Goal: Entertainment & Leisure: Consume media (video, audio)

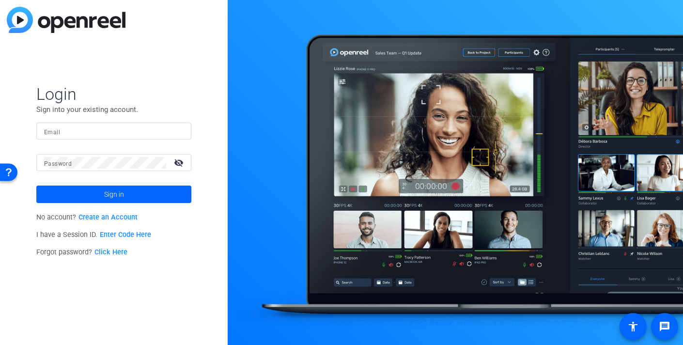
click at [71, 133] on input "Email" at bounding box center [114, 132] width 140 height 12
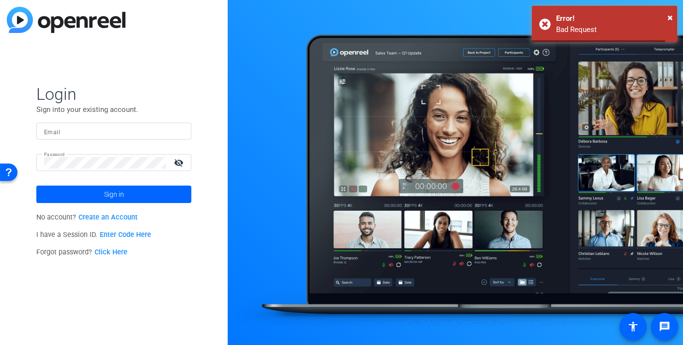
click at [51, 130] on mat-label "Email" at bounding box center [52, 132] width 16 height 7
click at [51, 130] on input "Email" at bounding box center [114, 132] width 140 height 12
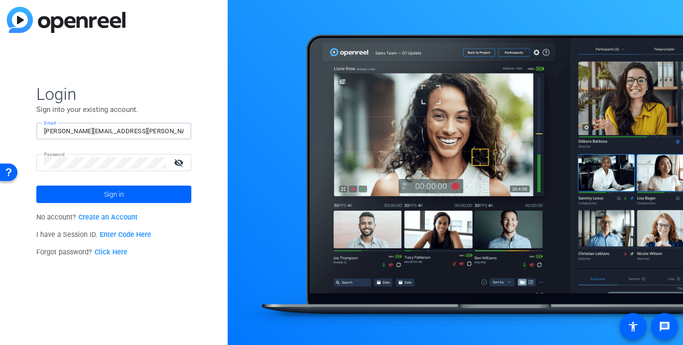
type input "[PERSON_NAME][EMAIL_ADDRESS][PERSON_NAME][DOMAIN_NAME]"
click at [36, 186] on button "Sign in" at bounding box center [113, 194] width 155 height 17
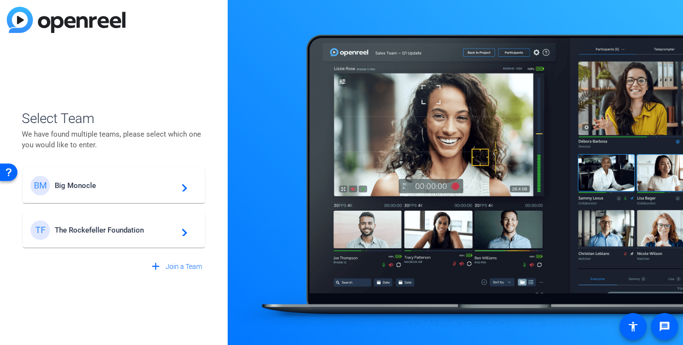
click at [106, 227] on span "The Rockefeller Foundation" at bounding box center [115, 230] width 121 height 9
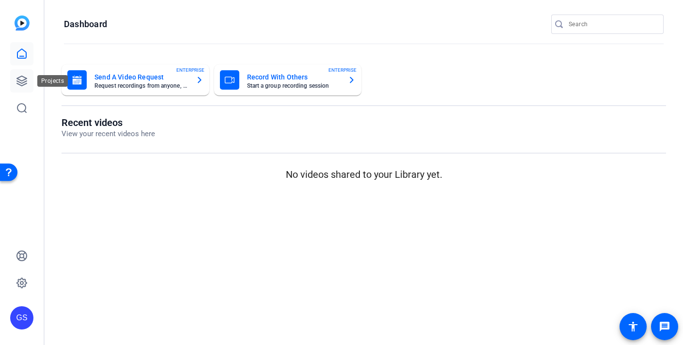
click at [24, 78] on icon at bounding box center [22, 81] width 12 height 12
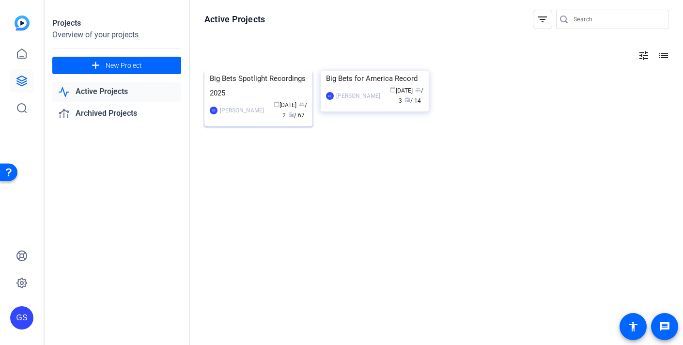
click at [260, 100] on div "Big Bets Spotlight Recordings 2025" at bounding box center [258, 85] width 97 height 29
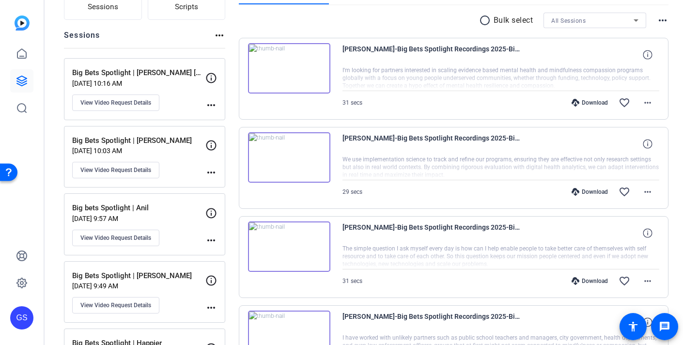
scroll to position [66, 0]
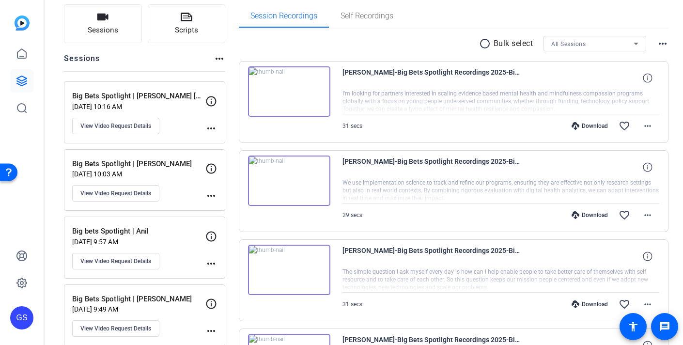
click at [179, 129] on div "Big Bets Spotlight | [PERSON_NAME] [PERSON_NAME] [DATE] 10:16 AM View Video Req…" at bounding box center [138, 113] width 133 height 44
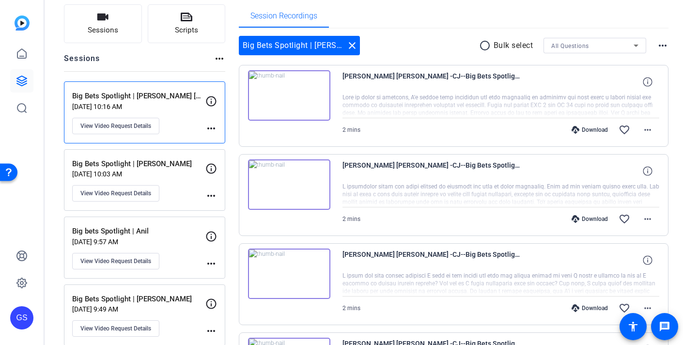
click at [287, 96] on img at bounding box center [289, 95] width 82 height 50
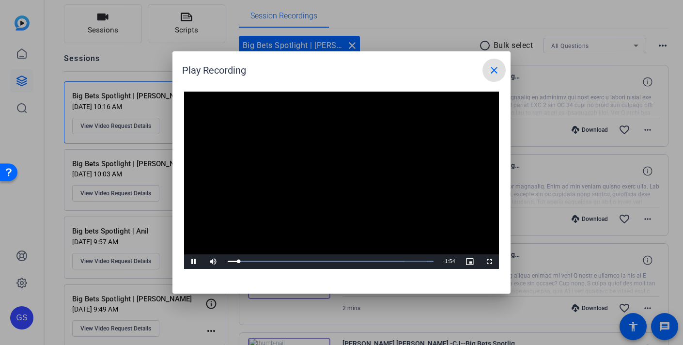
click at [497, 74] on mat-icon "close" at bounding box center [494, 70] width 12 height 12
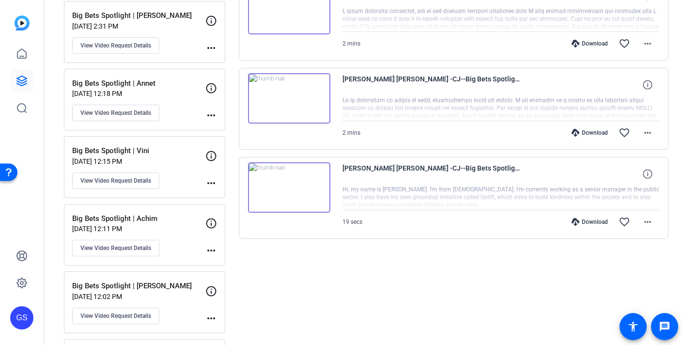
scroll to position [688, 0]
click at [287, 186] on img at bounding box center [289, 187] width 82 height 50
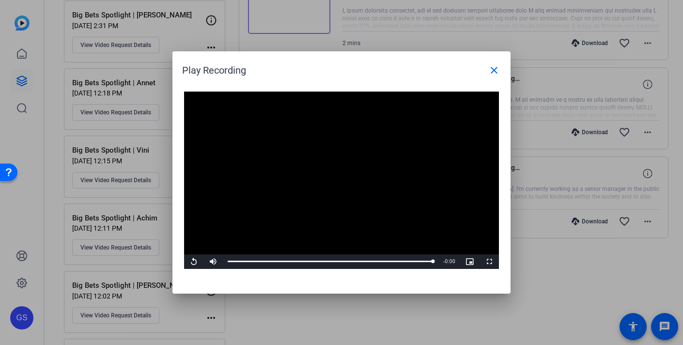
click at [332, 332] on div at bounding box center [341, 172] width 683 height 345
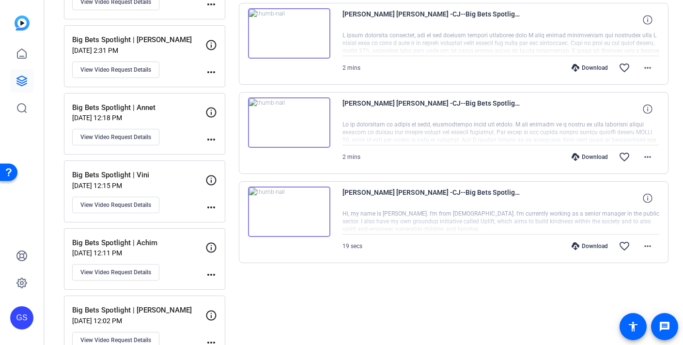
scroll to position [657, 0]
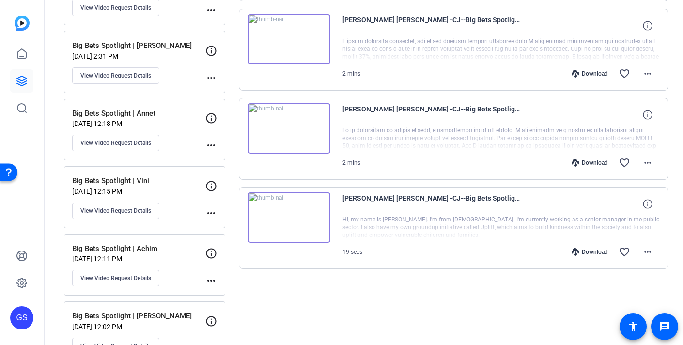
click at [291, 129] on img at bounding box center [289, 128] width 82 height 50
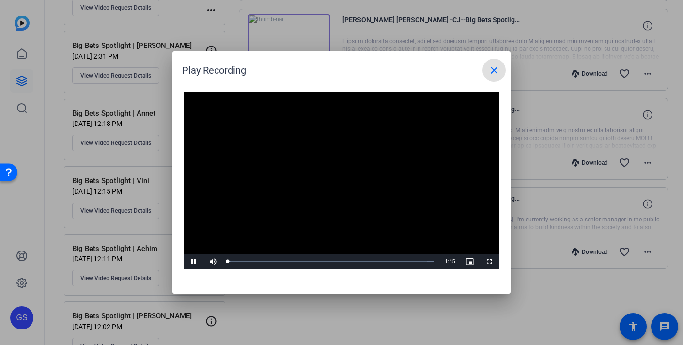
click at [337, 172] on video "Video Player" at bounding box center [341, 180] width 315 height 177
click at [196, 262] on span "Video Player" at bounding box center [193, 262] width 19 height 0
click at [334, 323] on div at bounding box center [341, 172] width 683 height 345
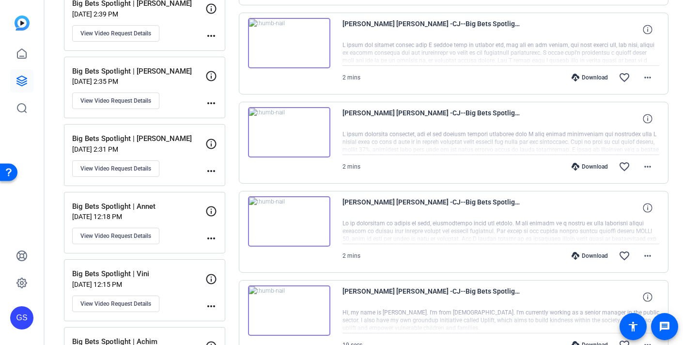
scroll to position [557, 0]
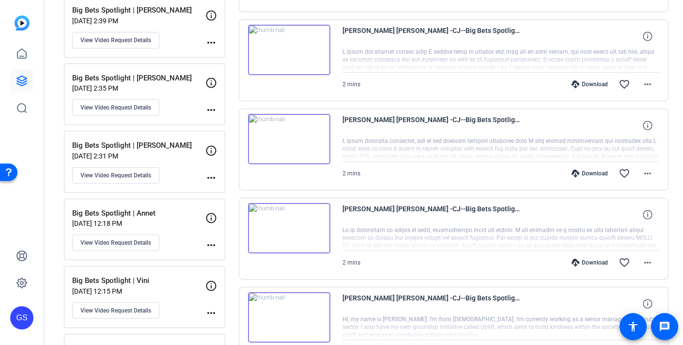
click at [289, 139] on img at bounding box center [289, 139] width 82 height 50
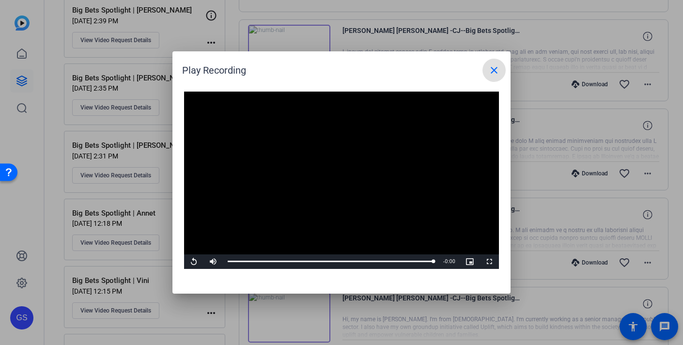
click at [549, 131] on div at bounding box center [341, 172] width 683 height 345
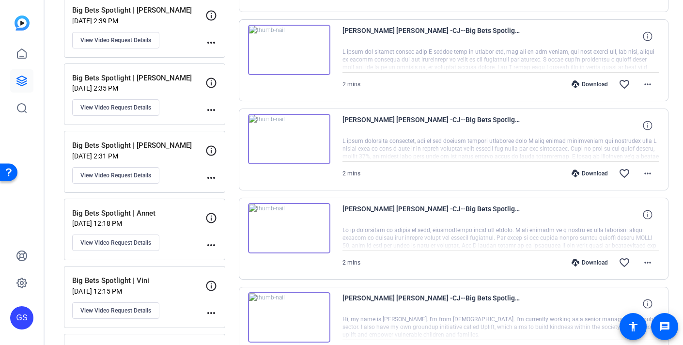
click at [290, 135] on img at bounding box center [289, 139] width 82 height 50
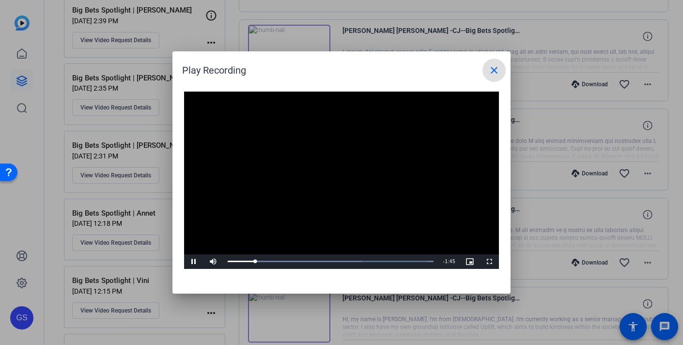
click at [495, 79] on span at bounding box center [494, 70] width 23 height 23
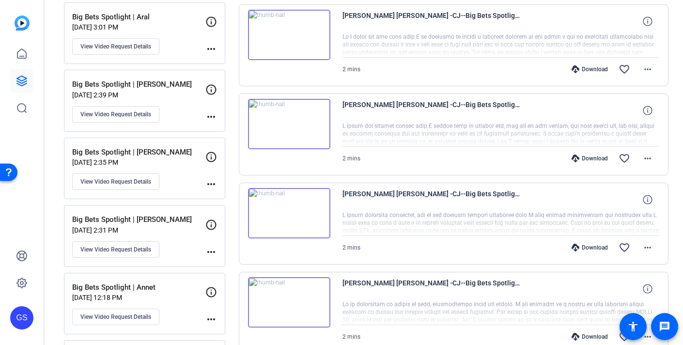
scroll to position [481, 0]
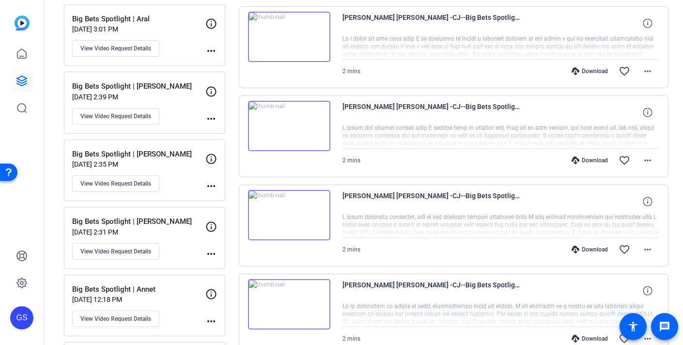
click at [289, 123] on img at bounding box center [289, 126] width 82 height 50
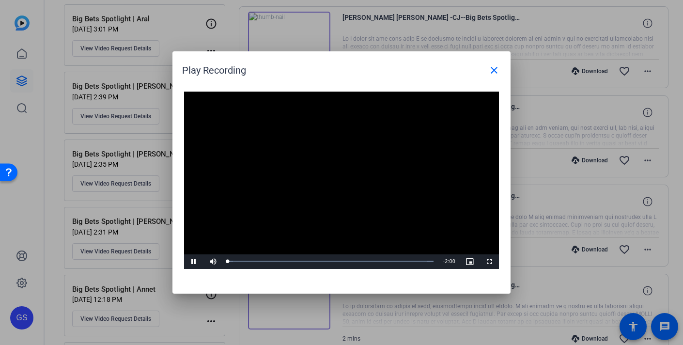
click at [333, 172] on video "Video Player" at bounding box center [341, 180] width 315 height 177
click at [619, 110] on div at bounding box center [341, 172] width 683 height 345
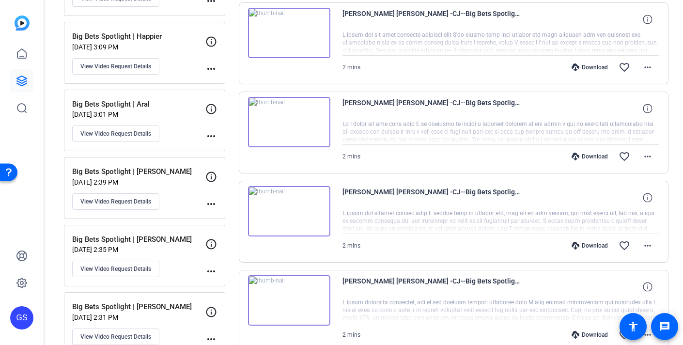
scroll to position [392, 0]
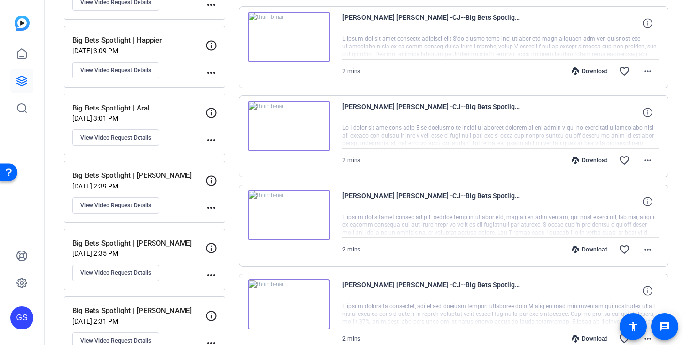
click at [294, 126] on img at bounding box center [289, 126] width 82 height 50
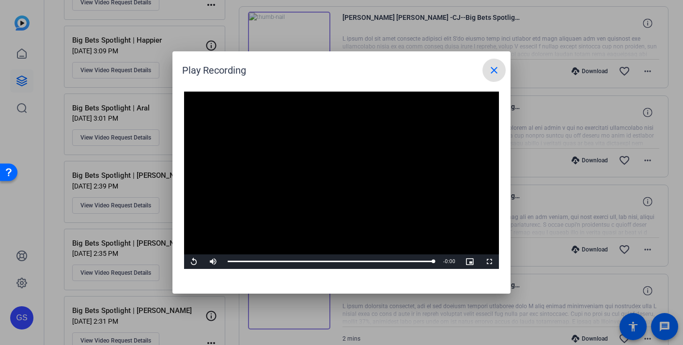
click at [486, 68] on span at bounding box center [494, 70] width 23 height 23
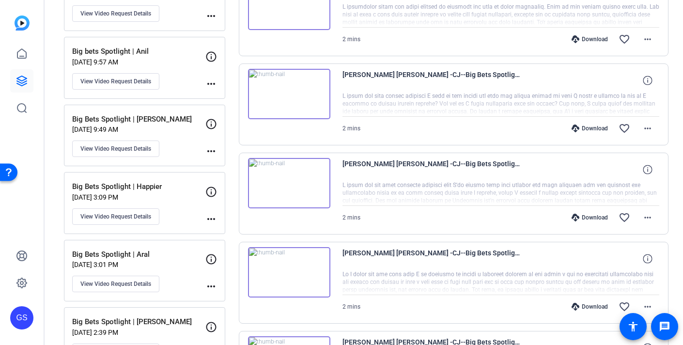
scroll to position [245, 0]
click at [287, 183] on img at bounding box center [289, 183] width 82 height 50
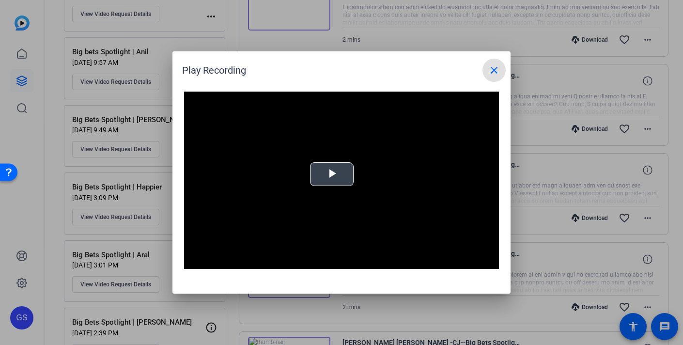
click at [332, 174] on span "Video Player" at bounding box center [332, 174] width 0 height 0
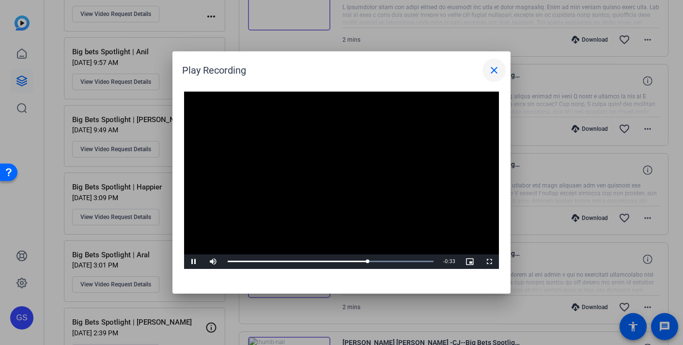
click at [489, 72] on mat-icon "close" at bounding box center [494, 70] width 12 height 12
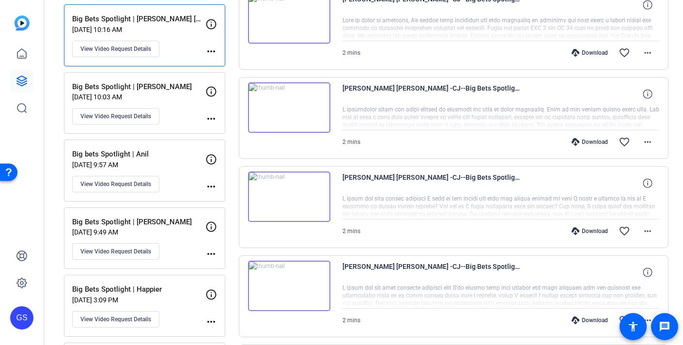
scroll to position [164, 0]
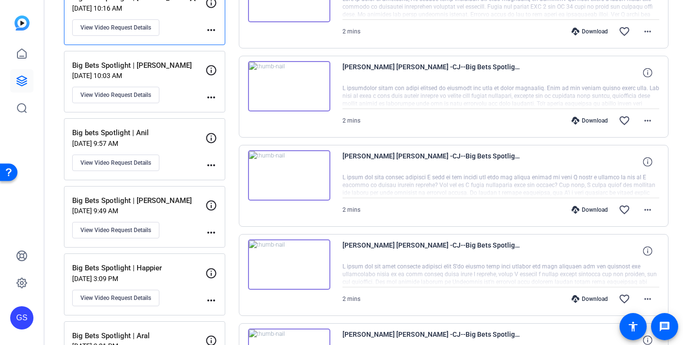
click at [177, 95] on div "Big Bets Spotlight | [PERSON_NAME] [DATE] 10:03 AM View Video Request Details" at bounding box center [138, 82] width 133 height 44
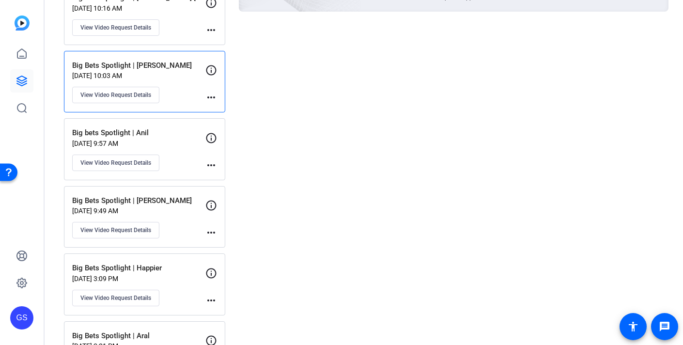
click at [178, 141] on p "[DATE] 9:57 AM" at bounding box center [138, 144] width 133 height 8
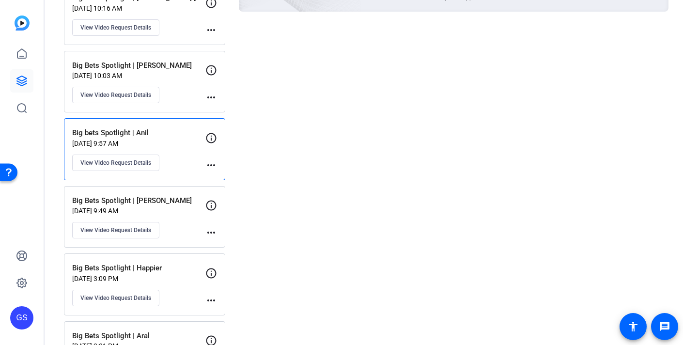
click at [178, 201] on p "Big Bets Spotlight | [PERSON_NAME]" at bounding box center [138, 200] width 133 height 11
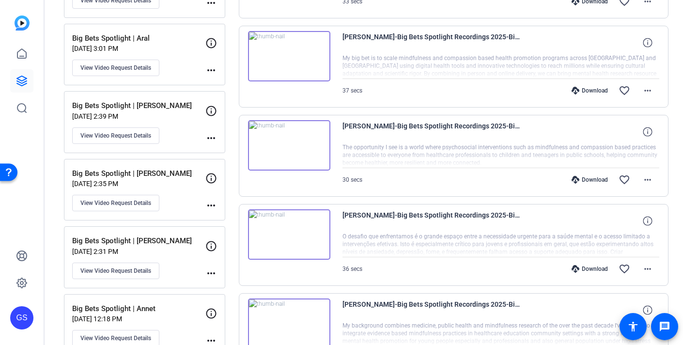
scroll to position [672, 0]
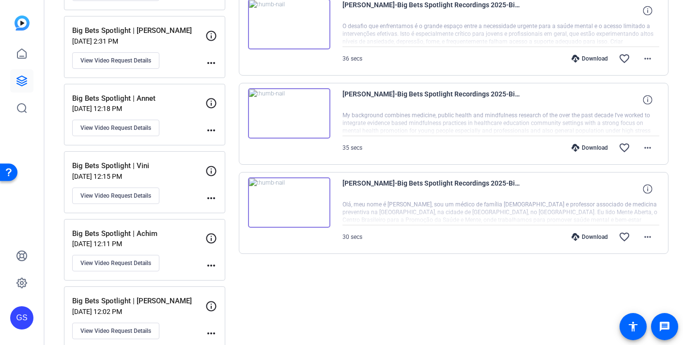
click at [289, 203] on img at bounding box center [289, 202] width 82 height 50
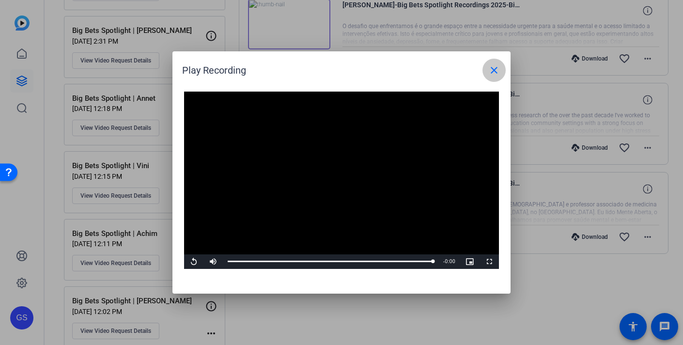
click at [494, 70] on mat-icon "close" at bounding box center [494, 70] width 12 height 12
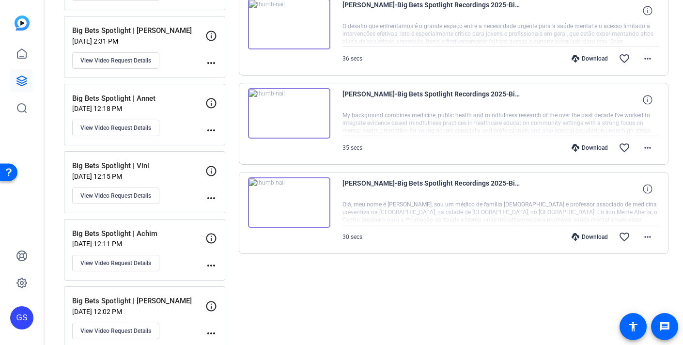
click at [287, 111] on img at bounding box center [289, 113] width 82 height 50
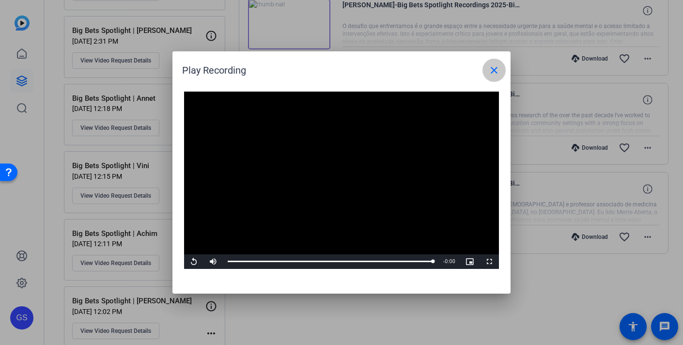
click at [490, 67] on mat-icon "close" at bounding box center [494, 70] width 12 height 12
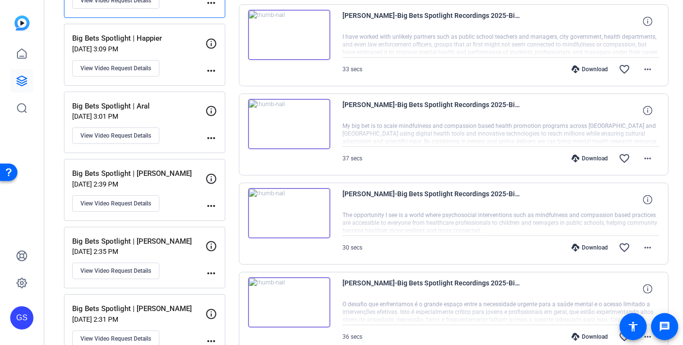
scroll to position [384, 0]
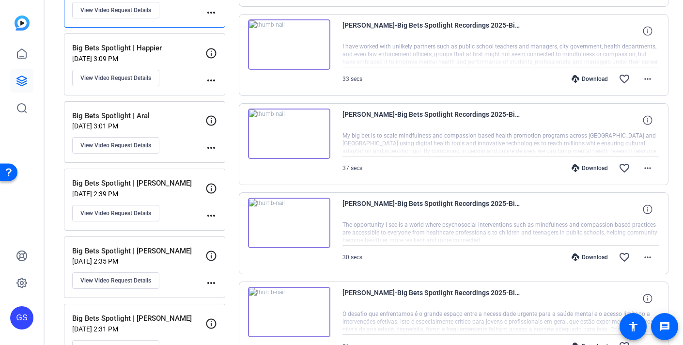
click at [298, 220] on img at bounding box center [289, 223] width 82 height 50
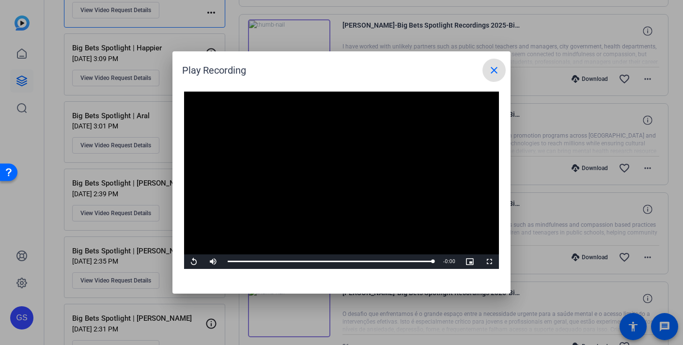
click at [500, 74] on mat-icon "close" at bounding box center [494, 70] width 12 height 12
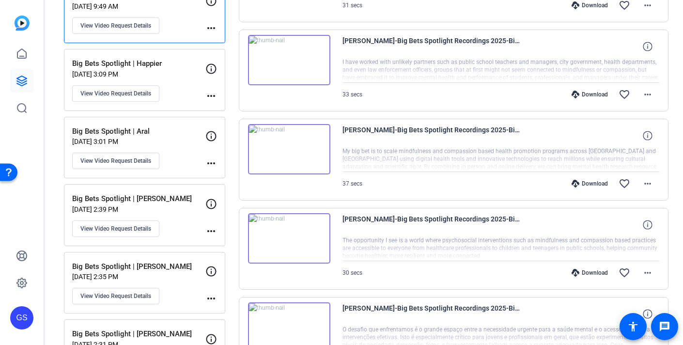
scroll to position [331, 0]
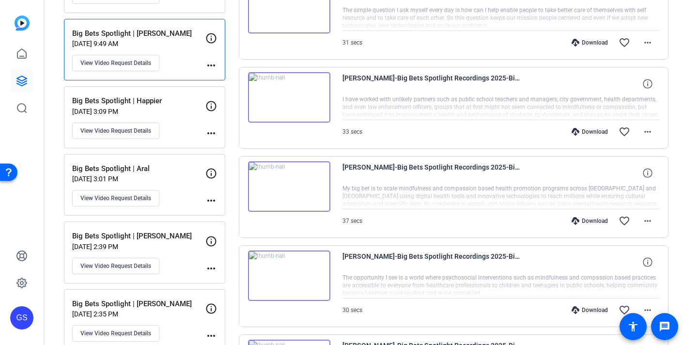
click at [294, 95] on img at bounding box center [289, 97] width 82 height 50
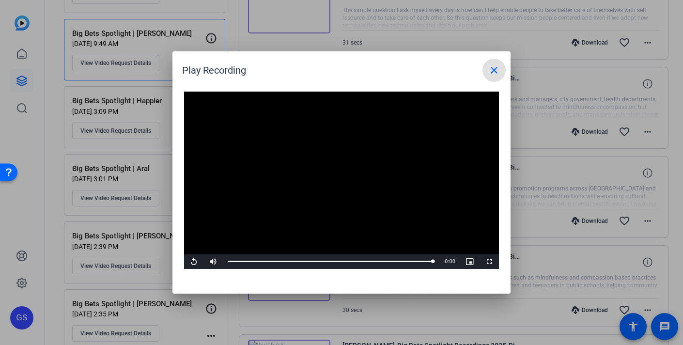
click at [490, 73] on mat-icon "close" at bounding box center [494, 70] width 12 height 12
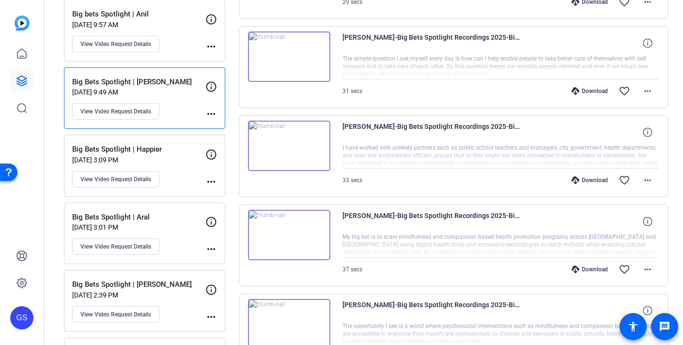
scroll to position [204, 0]
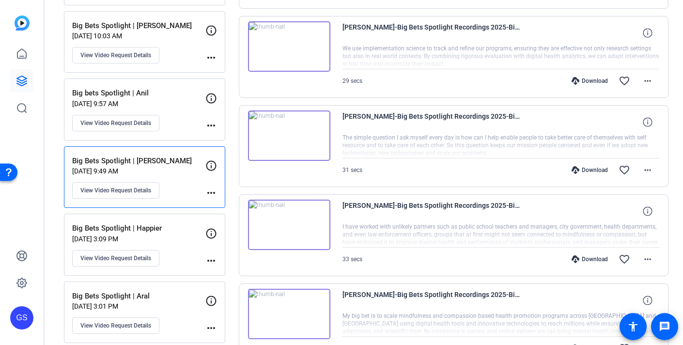
click at [287, 138] on img at bounding box center [289, 135] width 82 height 50
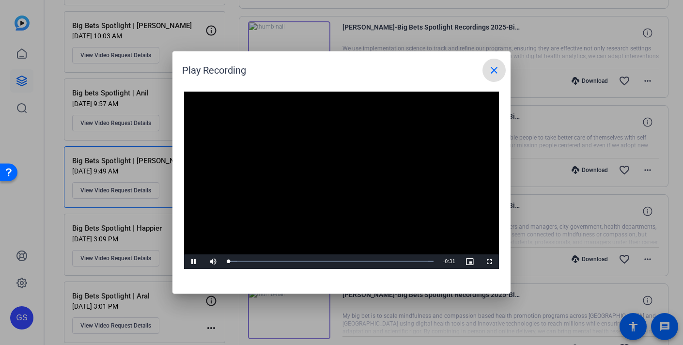
click at [330, 178] on video "Video Player" at bounding box center [341, 180] width 315 height 177
click at [190, 262] on span "Video Player" at bounding box center [193, 262] width 19 height 0
click at [490, 67] on mat-icon "close" at bounding box center [494, 70] width 12 height 12
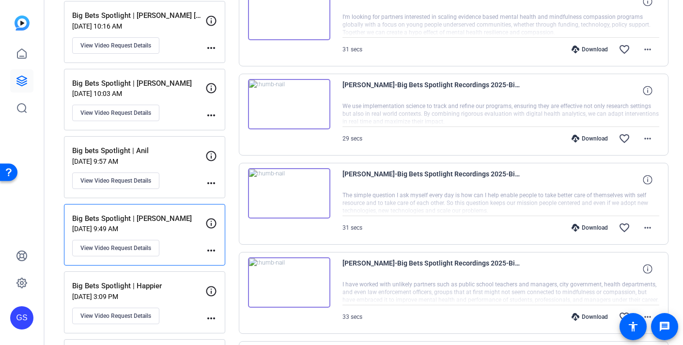
scroll to position [110, 0]
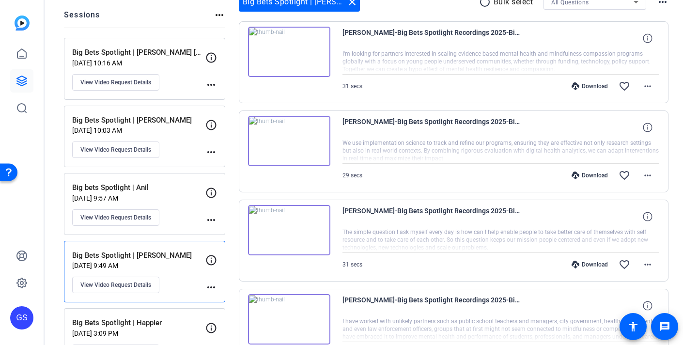
click at [290, 49] on img at bounding box center [289, 52] width 82 height 50
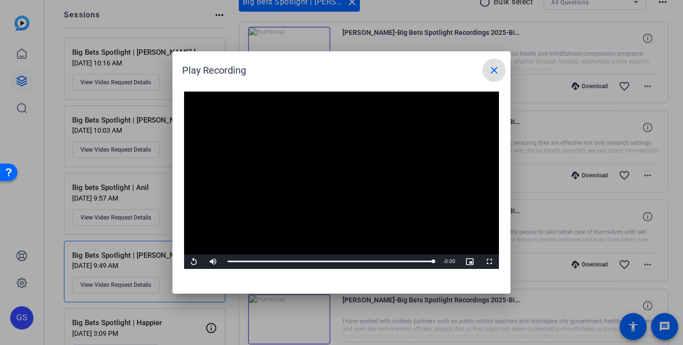
click at [498, 70] on mat-icon "close" at bounding box center [494, 70] width 12 height 12
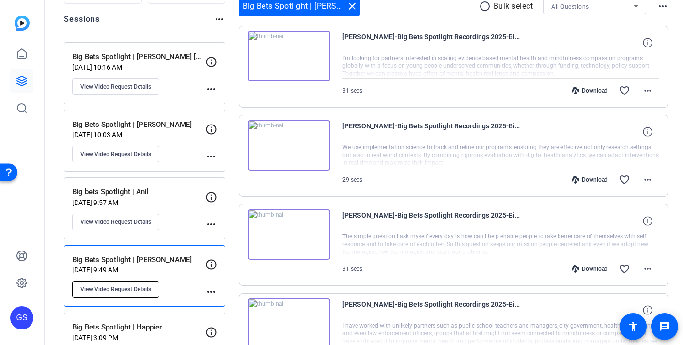
scroll to position [101, 0]
